Goal: Task Accomplishment & Management: Use online tool/utility

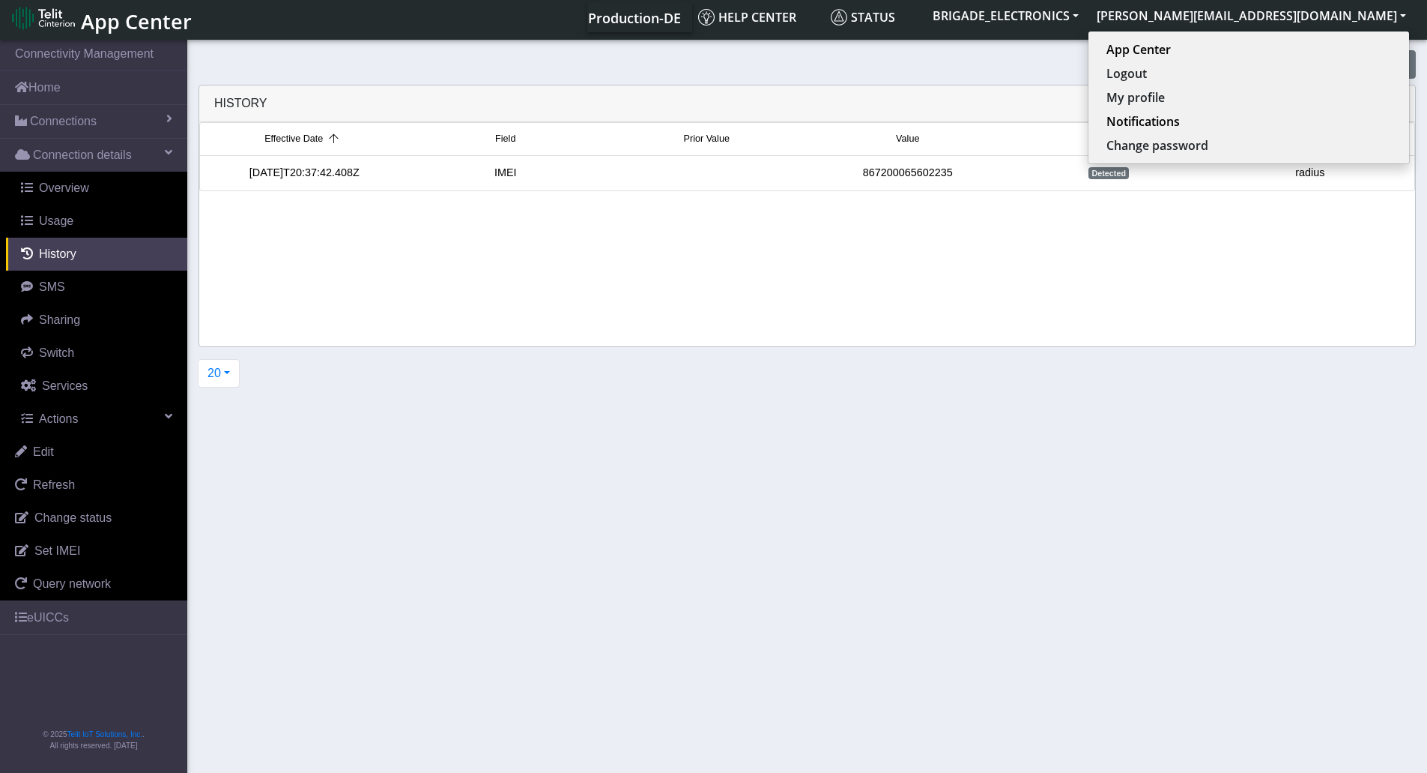
scroll to position [5, 0]
click at [1382, 10] on button "[PERSON_NAME][EMAIL_ADDRESS][DOMAIN_NAME]" at bounding box center [1251, 14] width 327 height 27
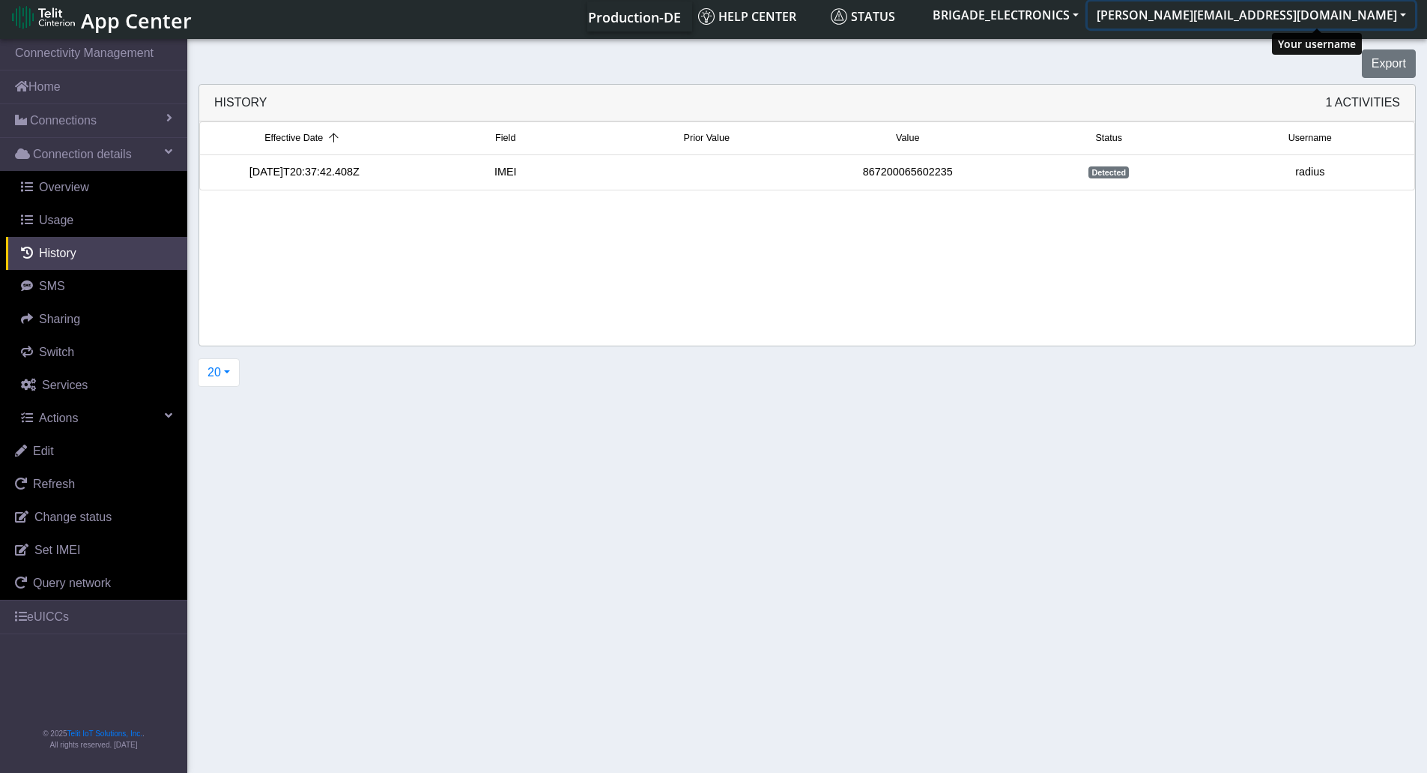
click at [1407, 17] on button "[PERSON_NAME][EMAIL_ADDRESS][DOMAIN_NAME]" at bounding box center [1251, 14] width 327 height 27
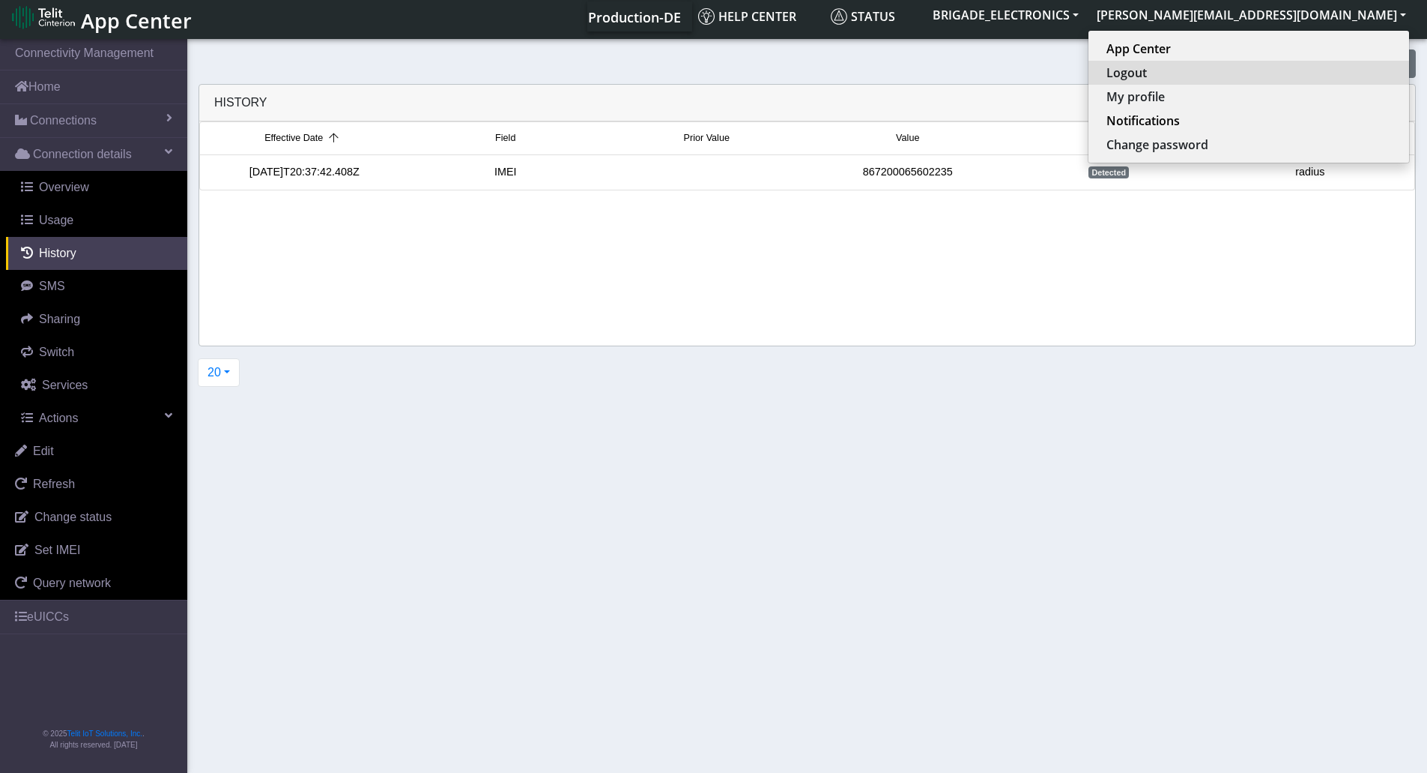
click at [1268, 78] on button "Logout" at bounding box center [1249, 73] width 321 height 24
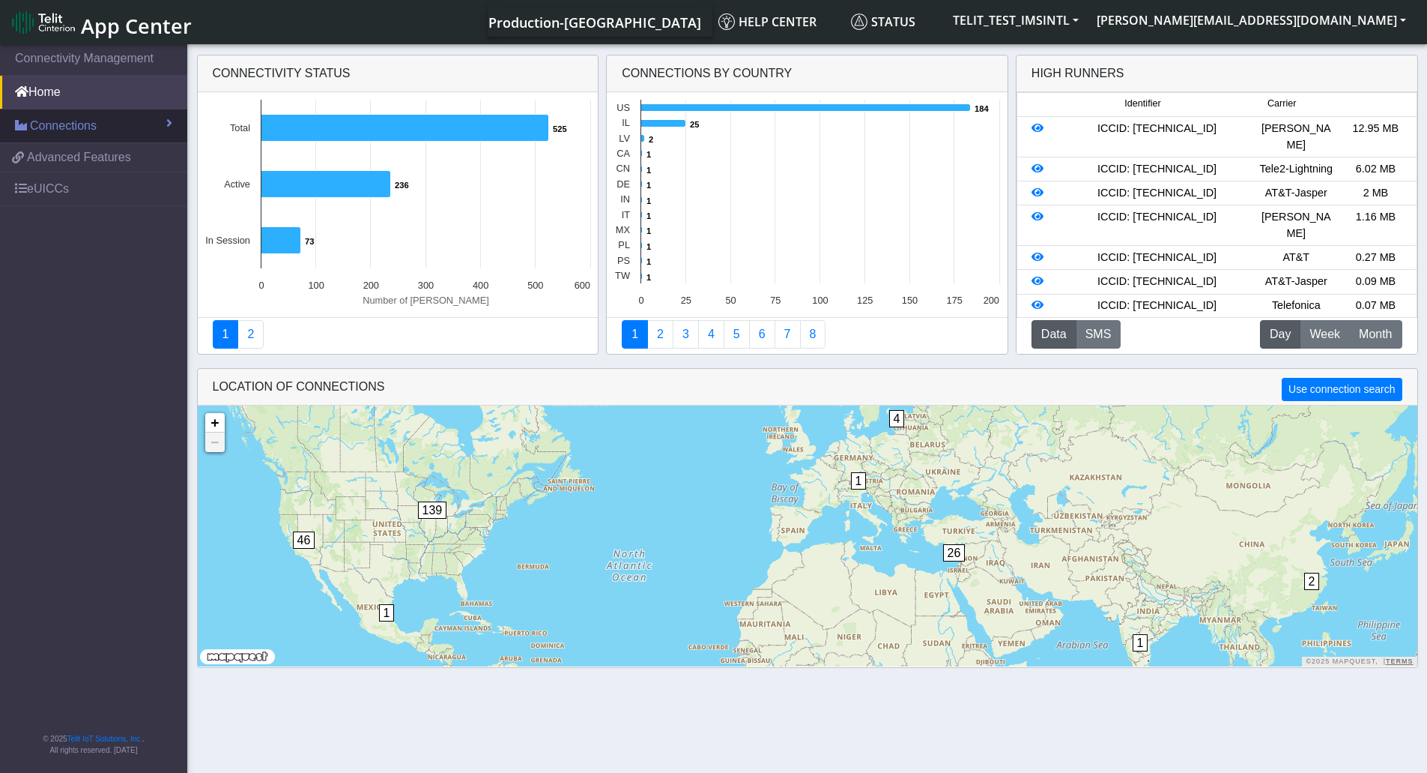
click at [68, 126] on span "Connections" at bounding box center [63, 126] width 67 height 18
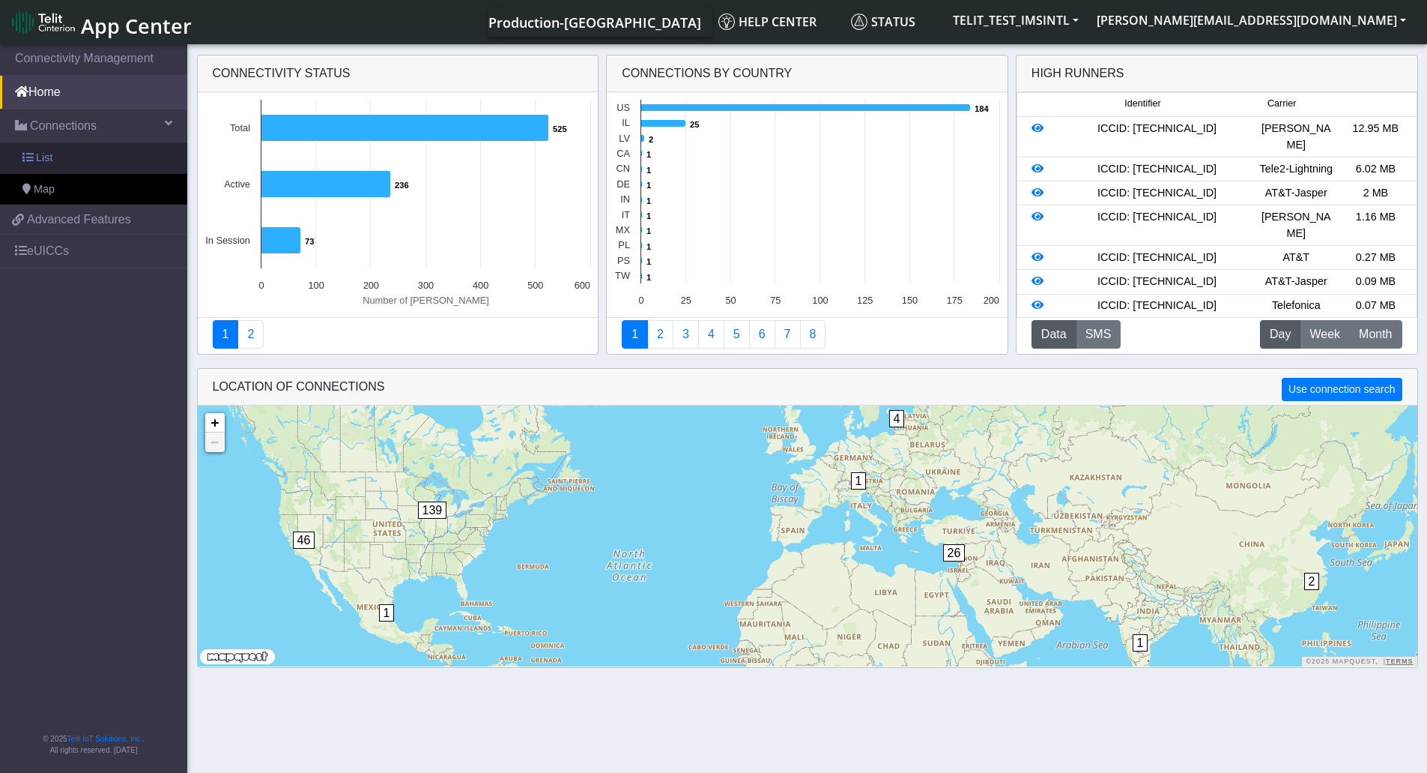
click at [34, 152] on link "List" at bounding box center [93, 157] width 187 height 31
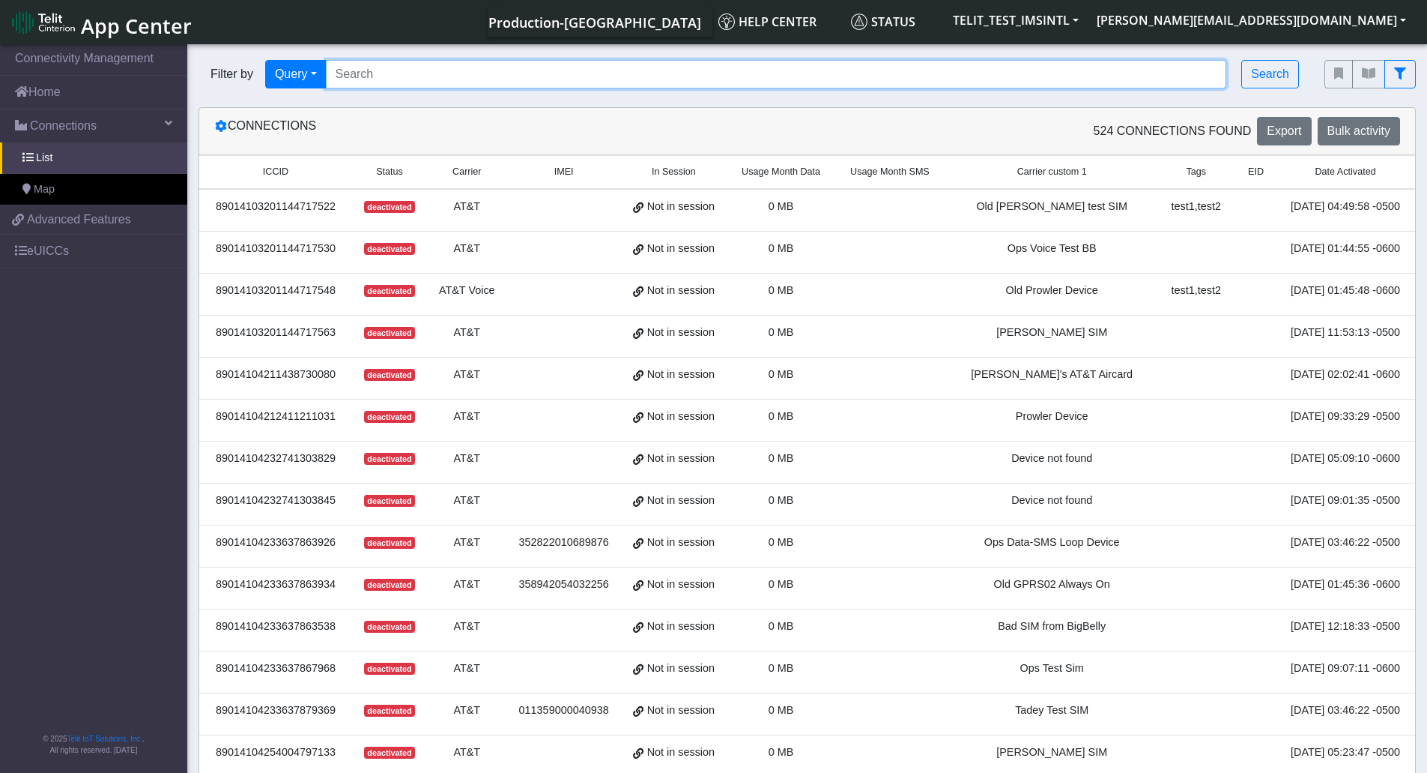
click at [428, 79] on input "Search..." at bounding box center [776, 74] width 901 height 28
type input "[PERSON_NAME]"
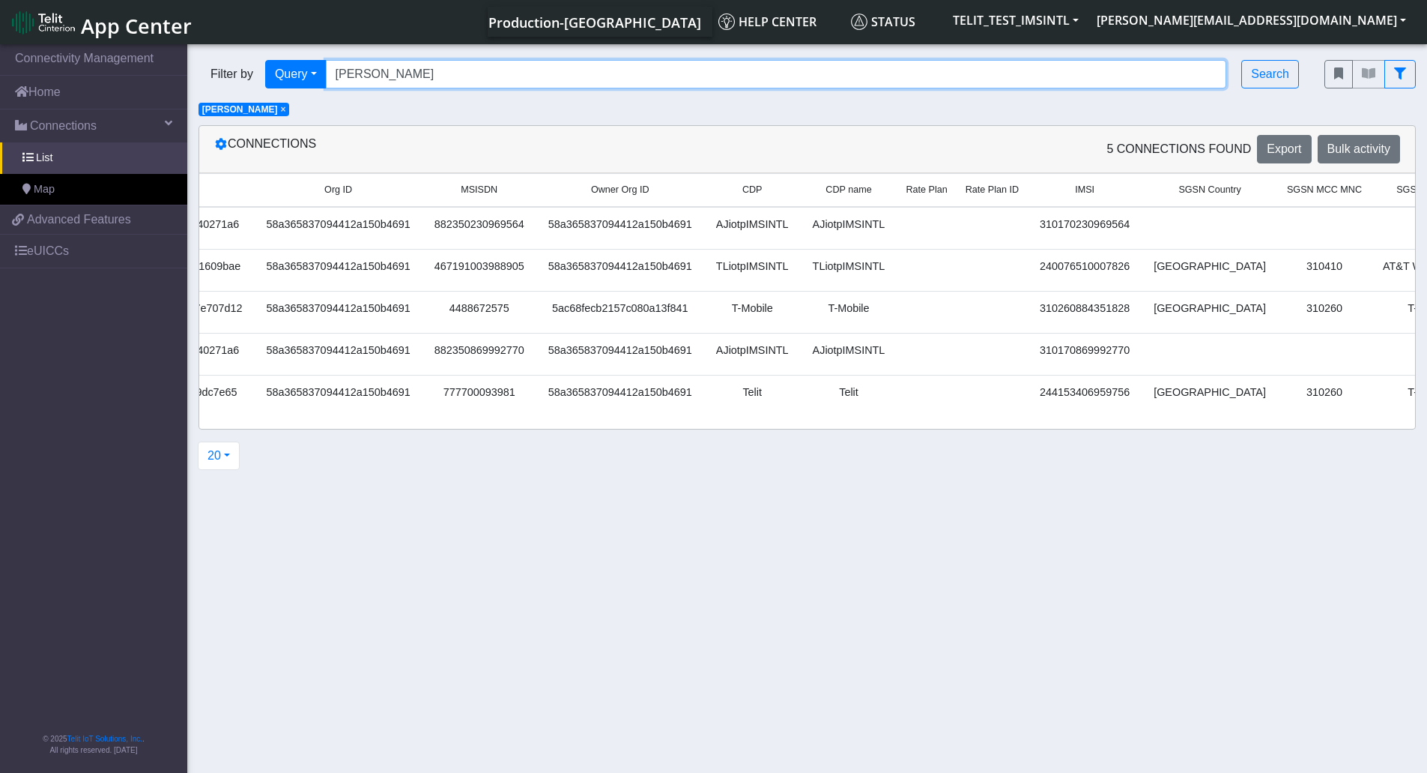
scroll to position [0, 2049]
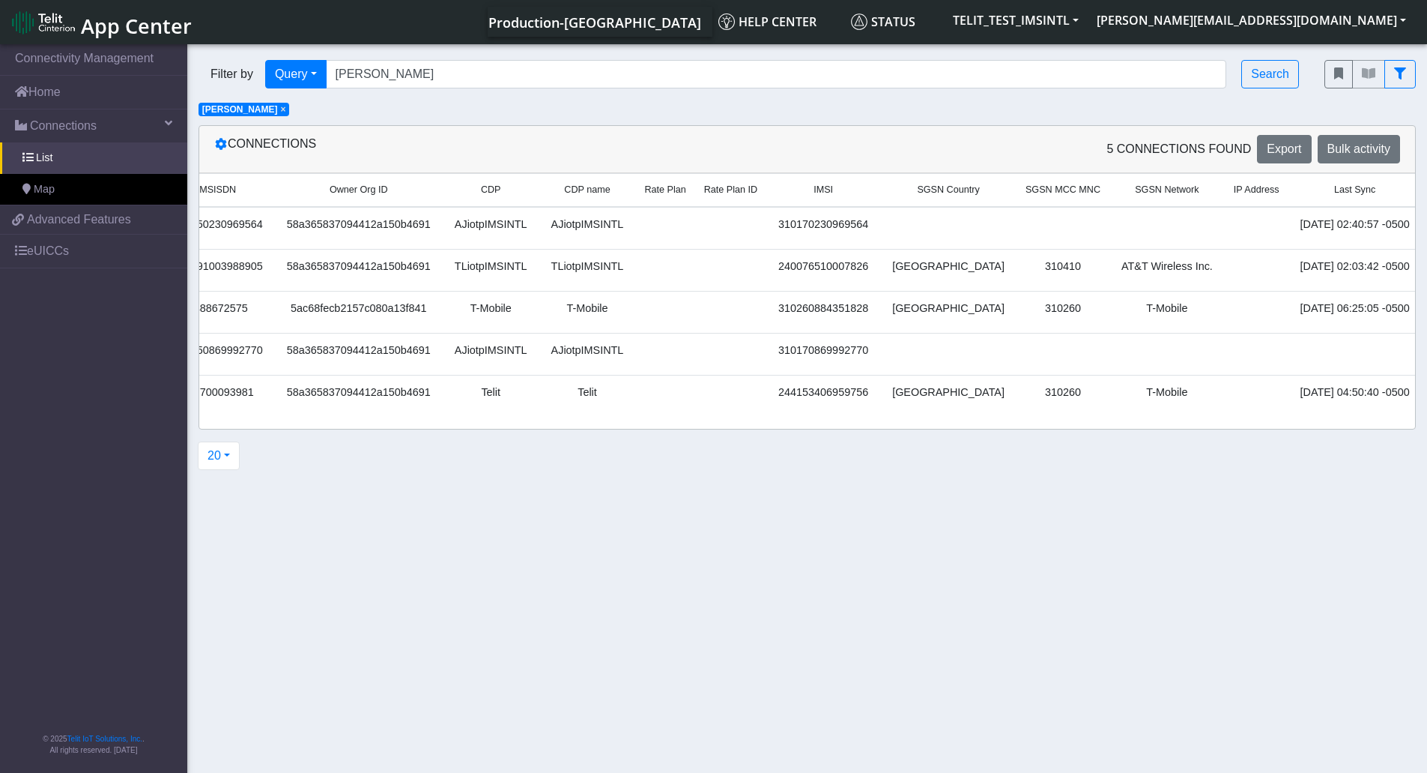
click at [1431, 229] on link "Details" at bounding box center [1454, 228] width 46 height 23
click at [1431, 392] on link "Details" at bounding box center [1454, 395] width 46 height 23
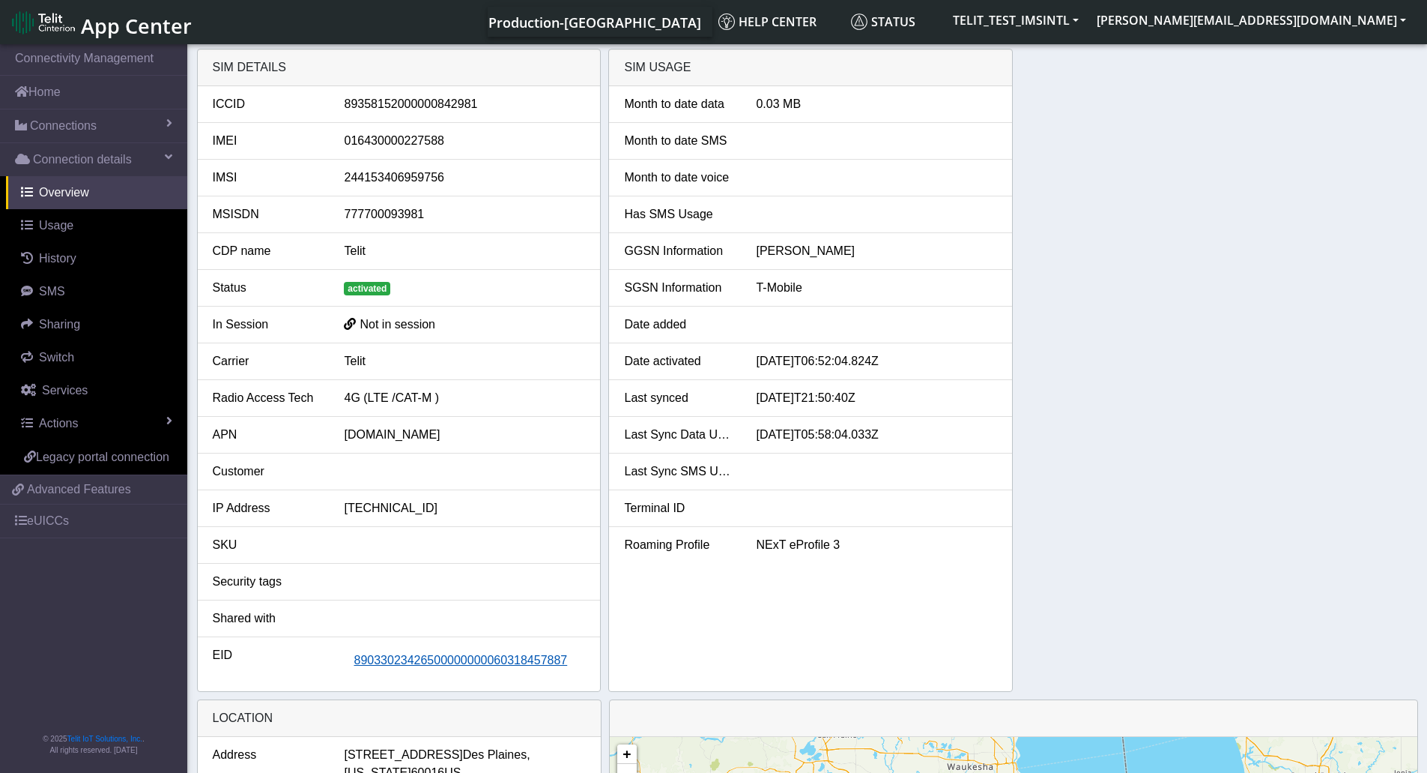
click at [483, 663] on span "89033023426500000000060318457887" at bounding box center [461, 659] width 214 height 13
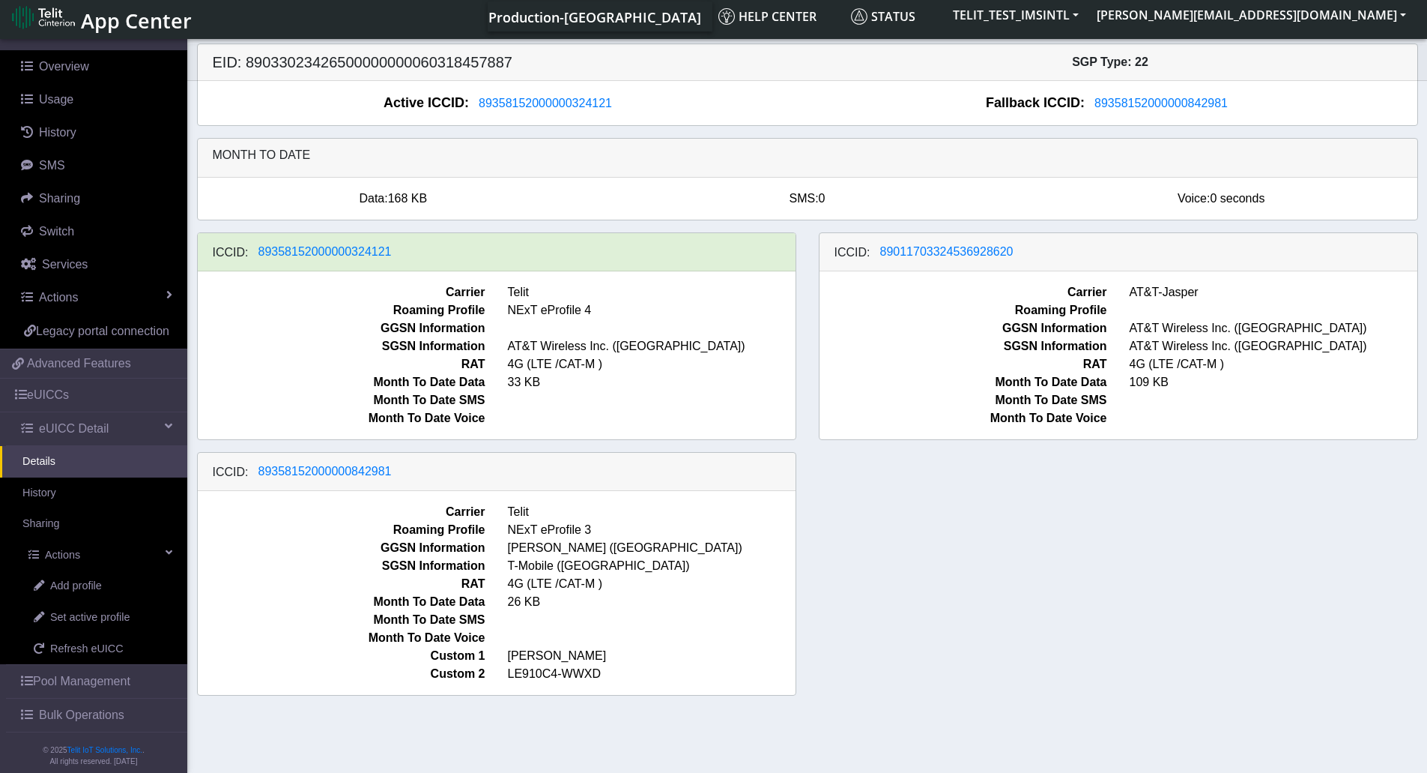
scroll to position [122, 0]
click at [108, 624] on span "Set active profile" at bounding box center [89, 616] width 79 height 16
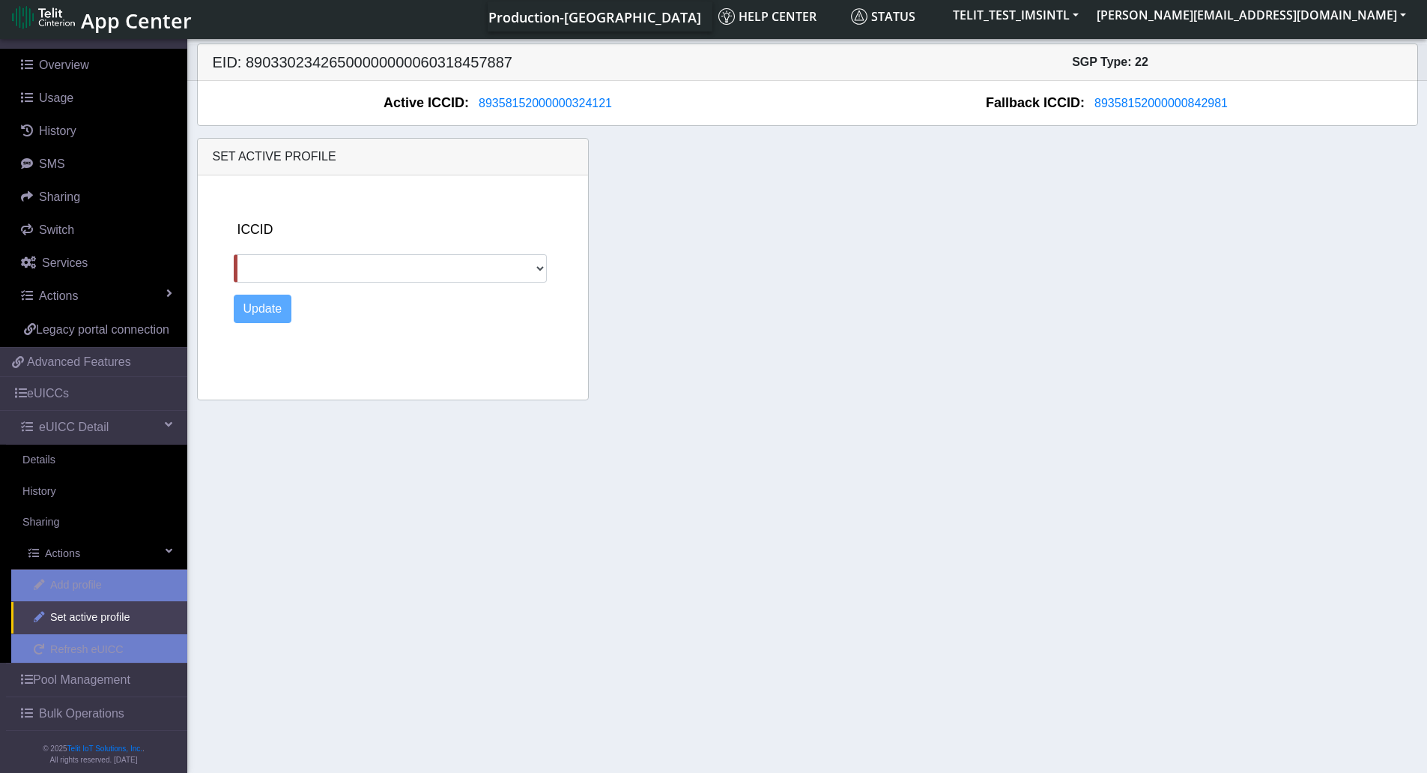
scroll to position [122, 0]
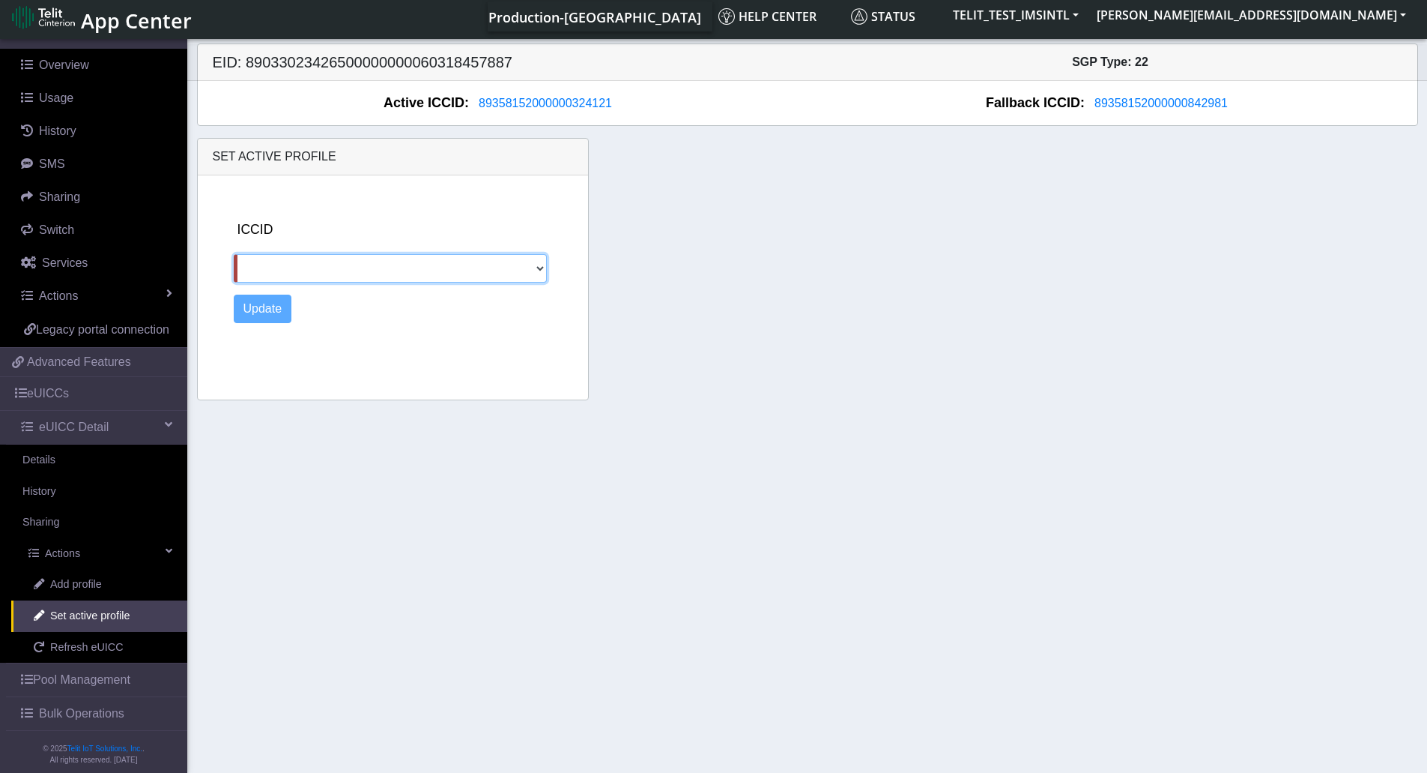
click at [539, 265] on select "[TECHNICAL_ID] 89011703324536928620 89358152000000842981" at bounding box center [391, 268] width 314 height 28
select select "89358152000000842981"
click at [234, 254] on select "[TECHNICAL_ID] 89011703324536928620 89358152000000842981" at bounding box center [391, 268] width 314 height 28
click at [268, 310] on button "Update" at bounding box center [263, 308] width 58 height 28
